Goal: Information Seeking & Learning: Learn about a topic

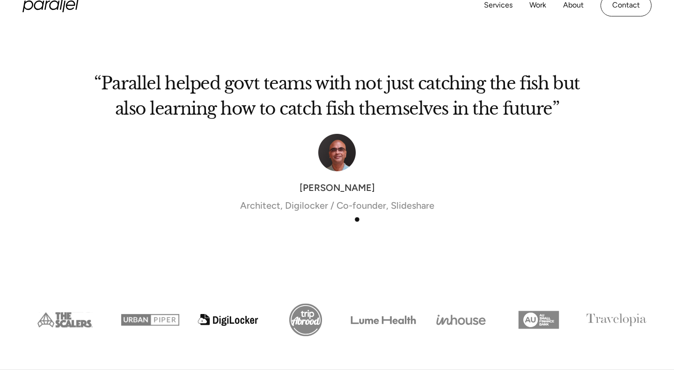
scroll to position [3190, 0]
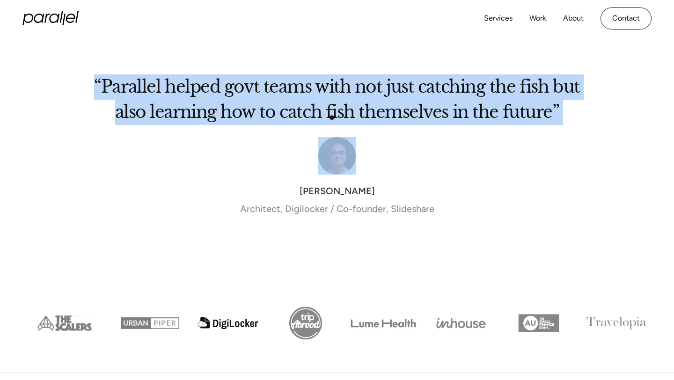
drag, startPoint x: 96, startPoint y: 66, endPoint x: 346, endPoint y: 120, distance: 255.8
click at [346, 120] on div "“Parallel helped govt teams with not just catching the fish but also learning h…" at bounding box center [337, 157] width 487 height 191
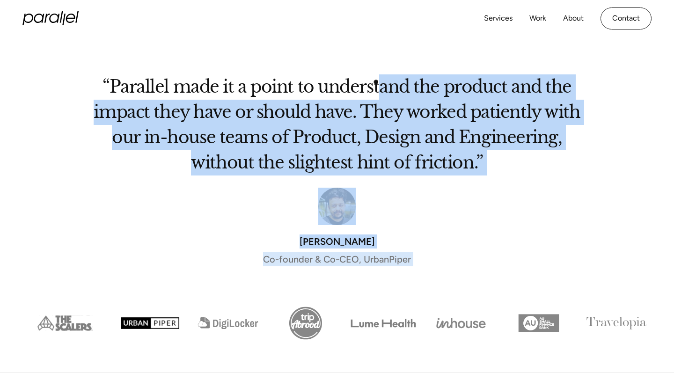
drag, startPoint x: 95, startPoint y: 68, endPoint x: 377, endPoint y: 82, distance: 282.7
click at [377, 82] on div "“Parallel's design sprints allowed us to involve and engage all stakeholders in…" at bounding box center [337, 183] width 637 height 242
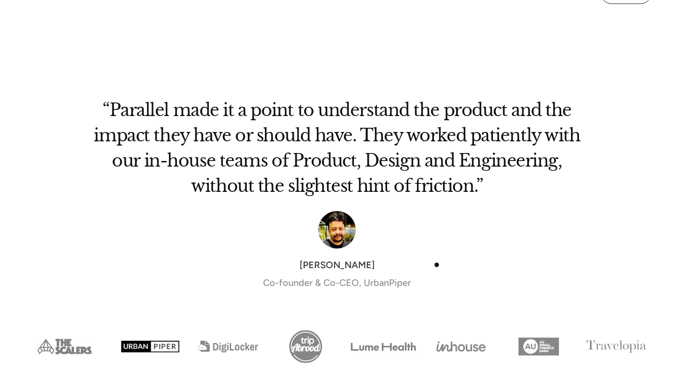
scroll to position [3167, 0]
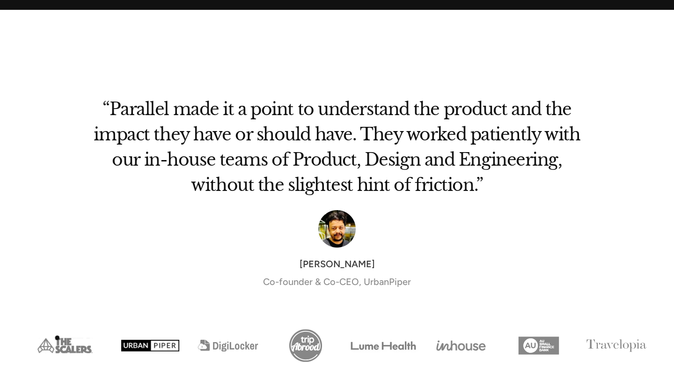
click at [56, 335] on img "Show slide 1 of 8" at bounding box center [65, 345] width 93 height 39
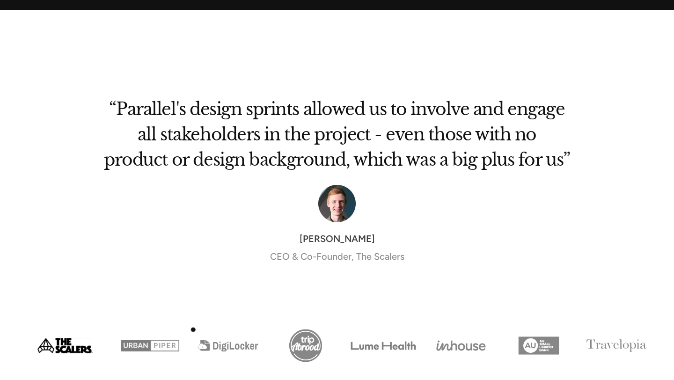
click at [232, 332] on img "Show slide 3 of 8" at bounding box center [228, 345] width 78 height 39
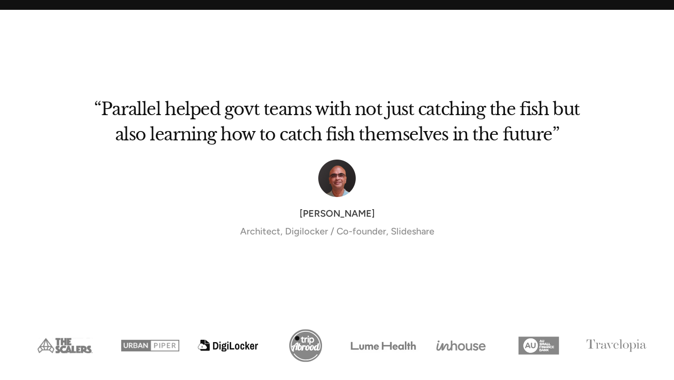
click at [298, 338] on img "Show slide 4 of 8" at bounding box center [306, 345] width 78 height 39
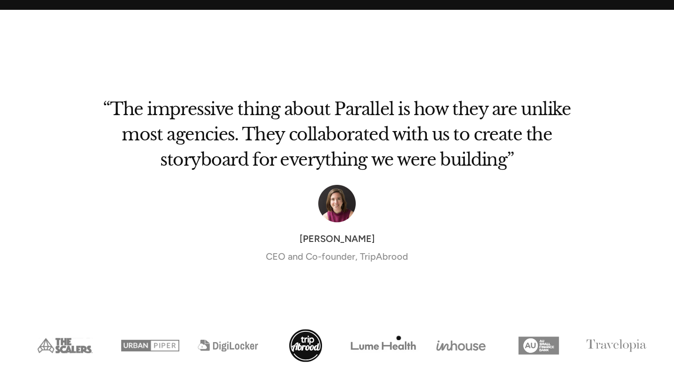
click at [392, 341] on img "Show slide 5 of 8" at bounding box center [384, 345] width 78 height 39
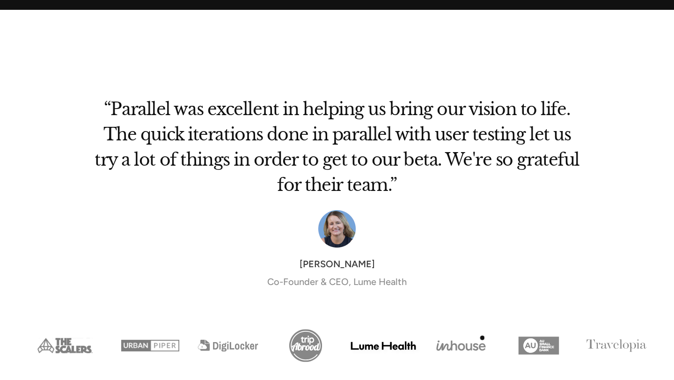
click at [480, 338] on img "Show slide 6 of 8" at bounding box center [461, 345] width 78 height 39
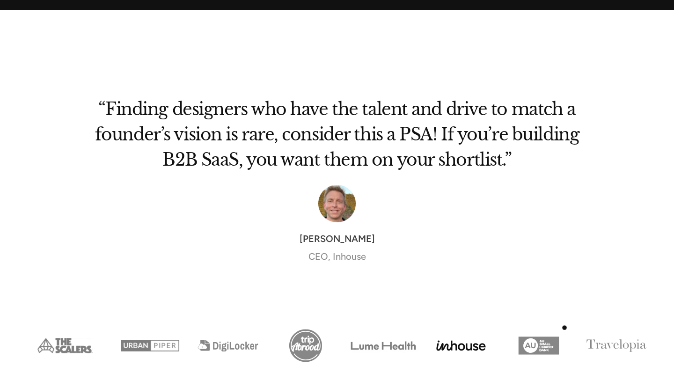
click at [559, 332] on img "Show slide 7 of 8" at bounding box center [539, 345] width 78 height 39
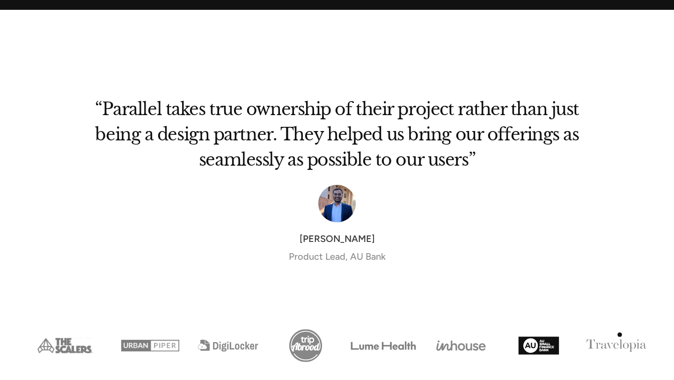
click at [620, 335] on div "next slide" at bounding box center [636, 225] width 37 height 281
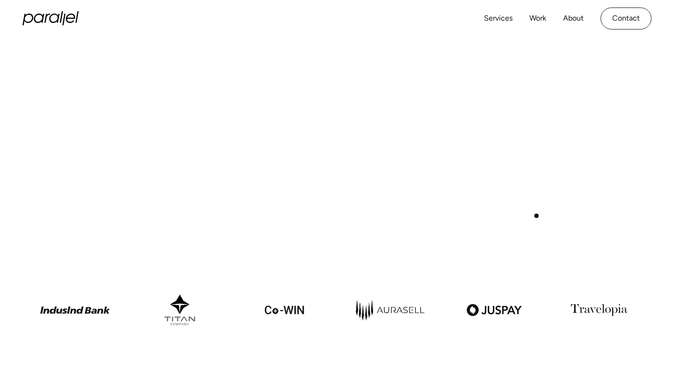
scroll to position [436, 0]
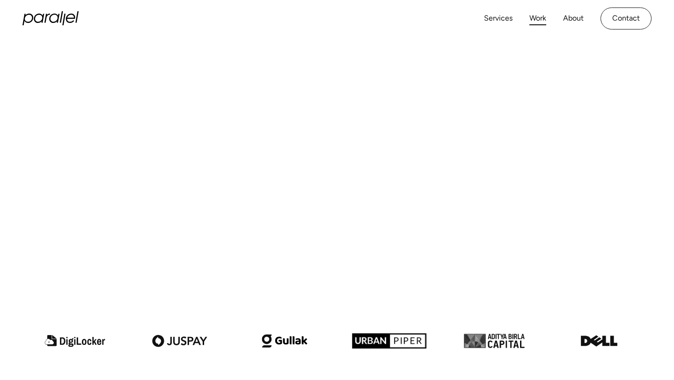
click at [534, 20] on link "Work" at bounding box center [538, 19] width 17 height 14
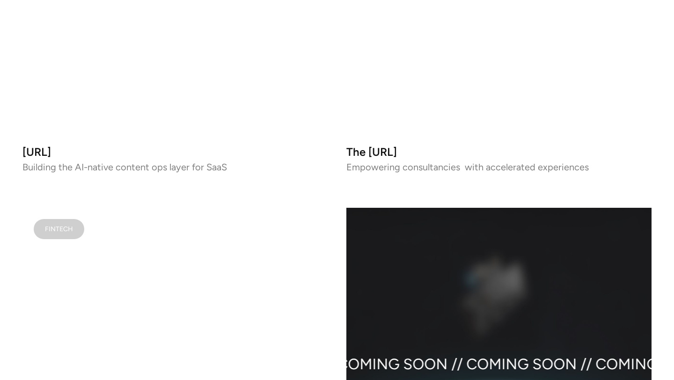
scroll to position [795, 0]
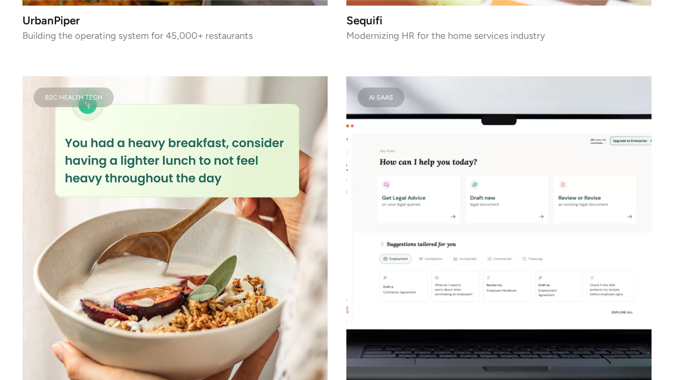
scroll to position [2455, 0]
